Goal: Information Seeking & Learning: Check status

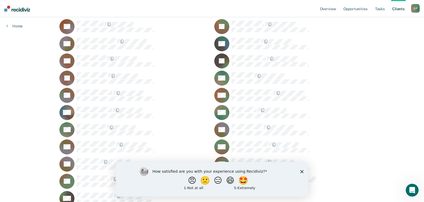
scroll to position [134, 0]
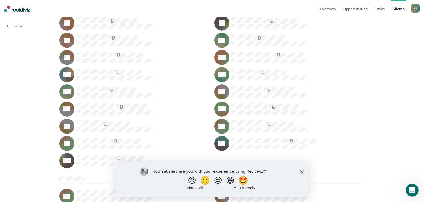
click at [304, 172] on div "How satisfied are you with your experience using Recidiviz? 😠 🙁 😑 😄 🤩 1 - Not a…" at bounding box center [212, 179] width 193 height 35
click at [302, 172] on icon "Close survey" at bounding box center [301, 171] width 3 height 3
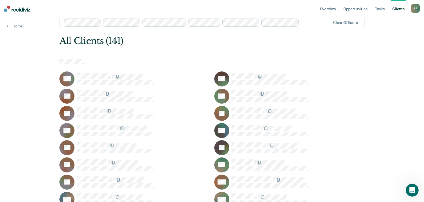
scroll to position [0, 0]
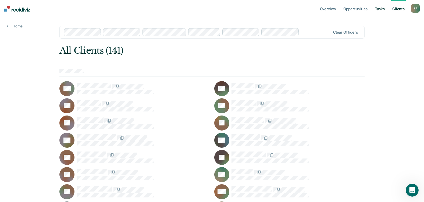
click at [381, 10] on link "Tasks" at bounding box center [380, 8] width 12 height 17
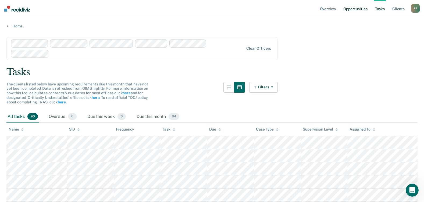
click at [352, 7] on link "Opportunities" at bounding box center [355, 8] width 26 height 17
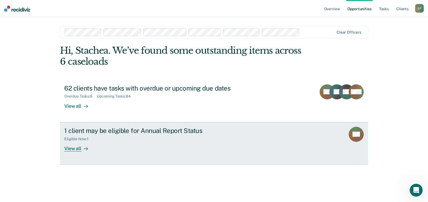
click at [131, 146] on div "1 client may be eligible for Annual Report Status Eligible Now : 1 View all" at bounding box center [165, 139] width 202 height 25
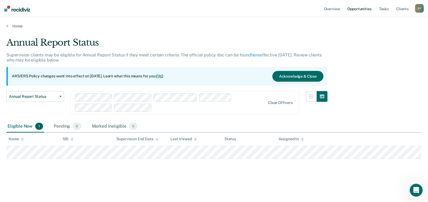
click at [366, 6] on link "Opportunities" at bounding box center [359, 8] width 26 height 17
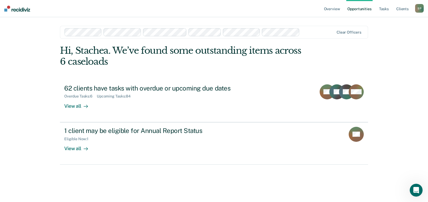
click at [63, 63] on div "Hi, Stachea. We’ve found some outstanding items across 6 caseloads" at bounding box center [183, 56] width 247 height 22
drag, startPoint x: 63, startPoint y: 63, endPoint x: 63, endPoint y: 70, distance: 7.3
click at [63, 70] on div "Hi, Stachea. We’ve found some outstanding items across 6 caseloads 62 clients h…" at bounding box center [214, 105] width 308 height 120
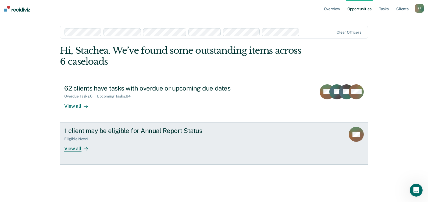
click at [168, 147] on div "1 client may be eligible for Annual Report Status Eligible Now : 1 View all" at bounding box center [165, 139] width 202 height 25
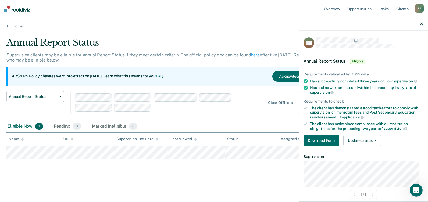
click at [246, 171] on div "Annual Report Status Supervision clients may be eligible for Annual Report Stat…" at bounding box center [213, 108] width 415 height 142
click at [423, 25] on icon "button" at bounding box center [422, 24] width 4 height 4
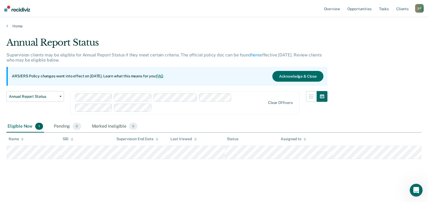
drag, startPoint x: 139, startPoint y: 25, endPoint x: 148, endPoint y: 189, distance: 164.6
click at [148, 189] on main "Annual Report Status Supervision clients may be eligible for Annual Report Stat…" at bounding box center [214, 115] width 428 height 172
